Goal: Communication & Community: Participate in discussion

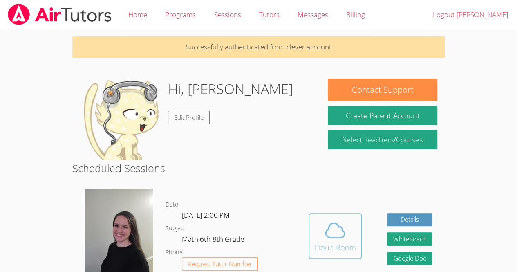
click at [332, 244] on div "Cloud Room" at bounding box center [335, 246] width 42 height 11
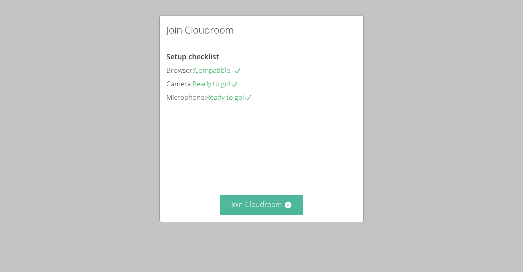
click at [279, 214] on button "Join Cloudroom" at bounding box center [262, 204] width 84 height 20
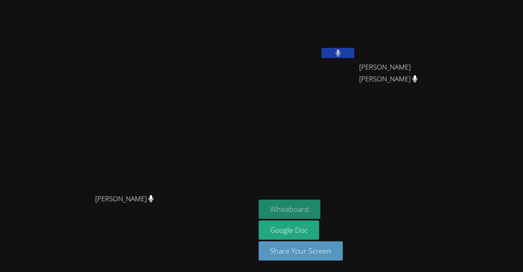
click at [320, 210] on button "Whiteboard" at bounding box center [290, 208] width 62 height 19
click at [67, 145] on video at bounding box center [128, 119] width 123 height 140
click at [67, 144] on video at bounding box center [128, 119] width 123 height 140
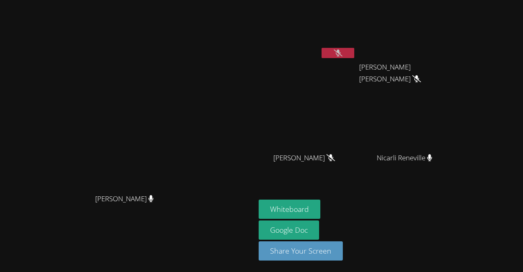
click at [342, 55] on icon at bounding box center [338, 52] width 9 height 7
click at [434, 160] on icon at bounding box center [429, 157] width 9 height 7
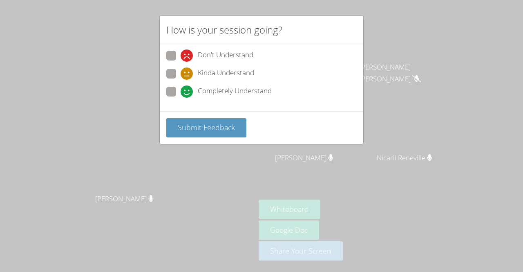
click at [181, 80] on span at bounding box center [181, 80] width 0 height 0
click at [181, 74] on input "Kinda Understand" at bounding box center [184, 72] width 7 height 7
radio input "true"
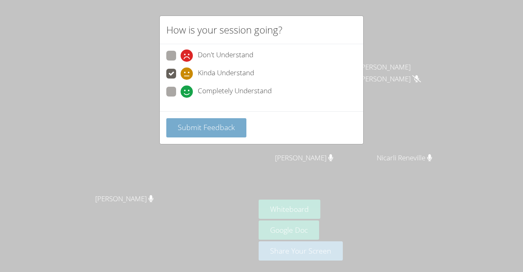
click at [185, 122] on span "Submit Feedback" at bounding box center [206, 127] width 57 height 10
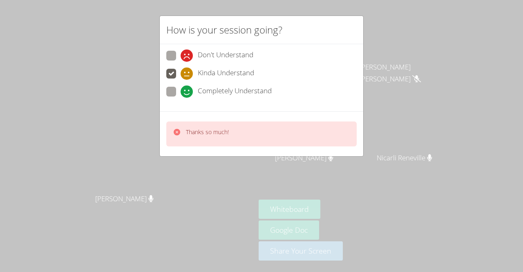
click at [181, 128] on div "Thanks so much!" at bounding box center [201, 134] width 56 height 12
click at [118, 76] on div "How is your session going? Don't Understand Kinda Understand Completely Underst…" at bounding box center [261, 136] width 523 height 272
click at [139, 66] on div "How is your session going? Don't Understand Kinda Understand Completely Underst…" at bounding box center [261, 136] width 523 height 272
click at [151, 59] on div "How is your session going? Don't Understand Kinda Understand Completely Underst…" at bounding box center [261, 136] width 523 height 272
click at [141, 59] on div "How is your session going? Don't Understand Kinda Understand Completely Underst…" at bounding box center [261, 136] width 523 height 272
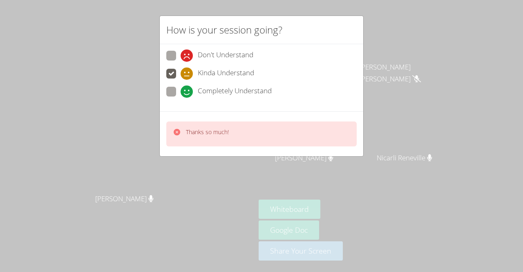
click at [140, 65] on div "How is your session going? Don't Understand Kinda Understand Completely Underst…" at bounding box center [261, 136] width 523 height 272
click at [146, 75] on div "How is your session going? Don't Understand Kinda Understand Completely Underst…" at bounding box center [261, 136] width 523 height 272
click at [147, 84] on video at bounding box center [128, 119] width 123 height 140
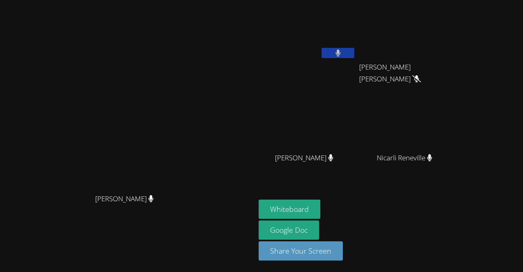
click at [149, 87] on video at bounding box center [128, 119] width 123 height 140
click at [154, 90] on video at bounding box center [128, 119] width 123 height 140
click at [373, 199] on aside "Erwin Tavarez Pena Leo Ranjel Arriaga Roblero Leo Ranjel Arriaga Roblero Jostin…" at bounding box center [357, 136] width 204 height 272
click at [320, 207] on button "Whiteboard" at bounding box center [290, 208] width 62 height 19
